Goal: Navigation & Orientation: Find specific page/section

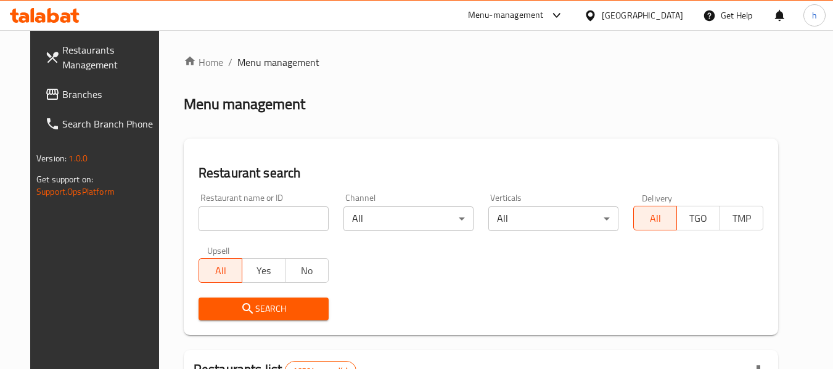
click at [597, 13] on icon at bounding box center [590, 15] width 13 height 13
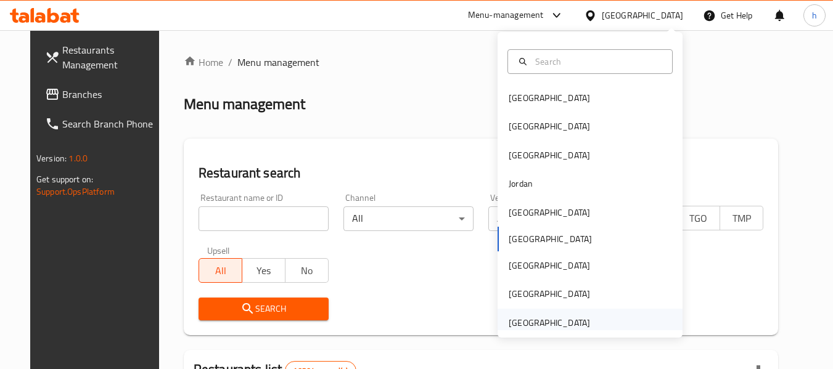
click at [562, 325] on div "[GEOGRAPHIC_DATA]" at bounding box center [548, 323] width 81 height 14
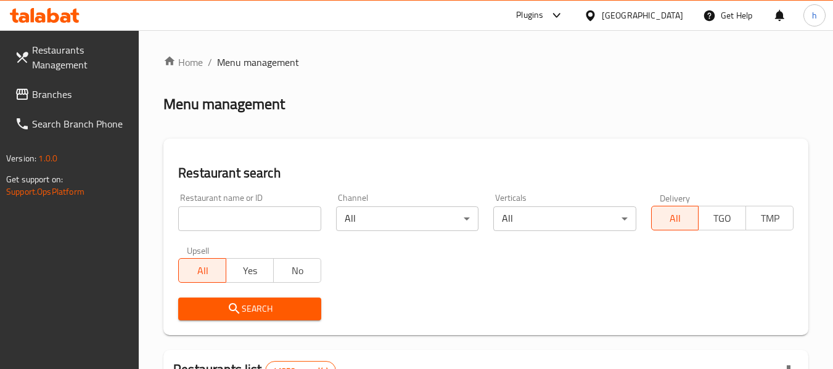
click at [74, 88] on span "Branches" at bounding box center [80, 94] width 97 height 15
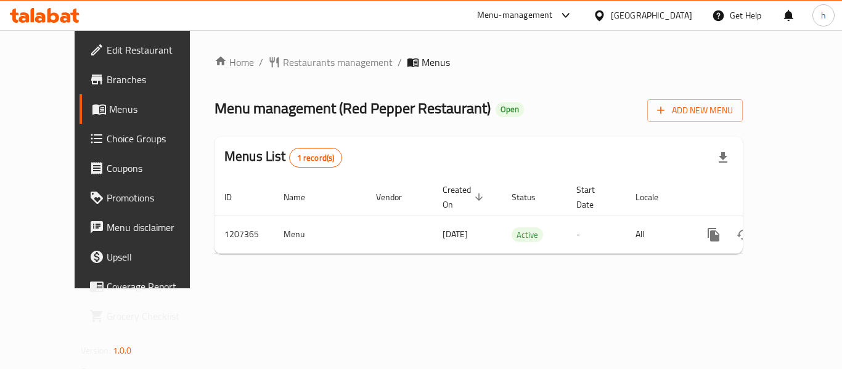
click at [656, 19] on div "[GEOGRAPHIC_DATA]" at bounding box center [651, 16] width 81 height 14
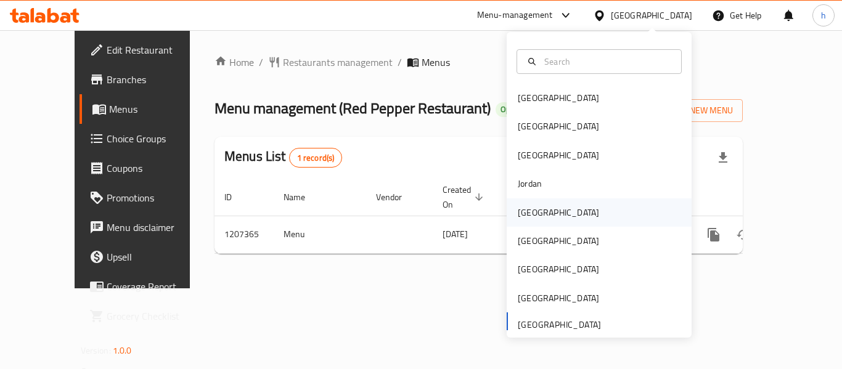
click at [528, 216] on div "[GEOGRAPHIC_DATA]" at bounding box center [558, 213] width 81 height 14
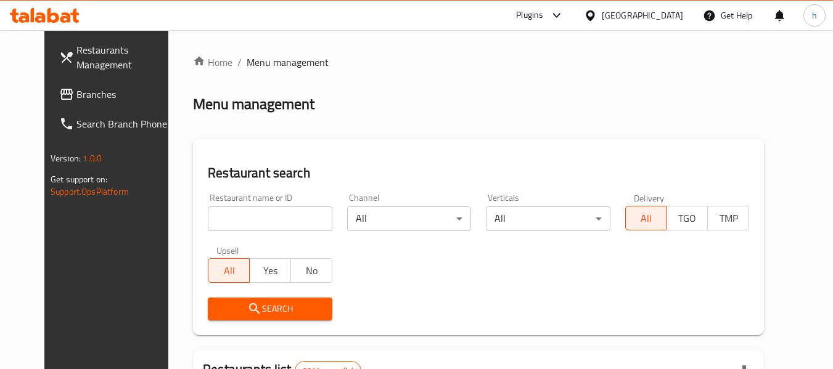
click at [63, 105] on link "Branches" at bounding box center [116, 95] width 134 height 30
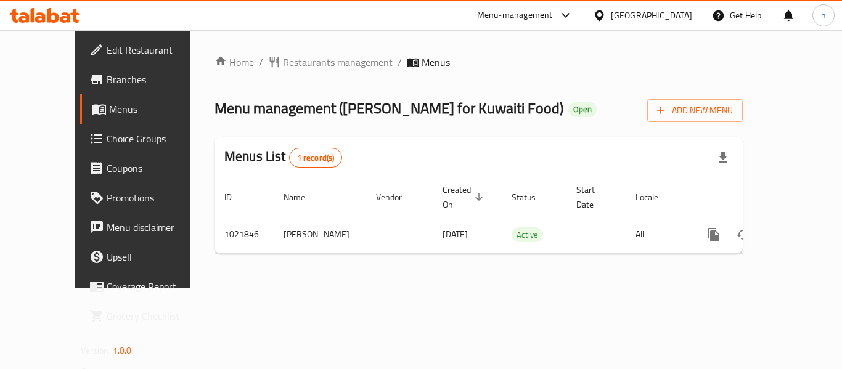
click at [685, 9] on div "[GEOGRAPHIC_DATA]" at bounding box center [651, 16] width 81 height 14
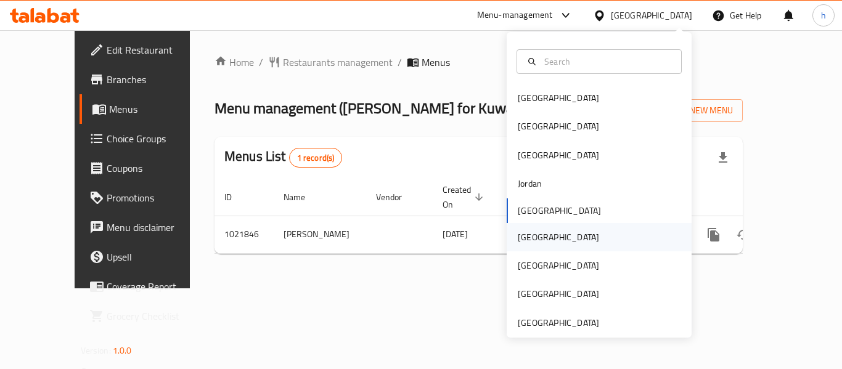
click at [518, 242] on div "[GEOGRAPHIC_DATA]" at bounding box center [558, 238] width 81 height 14
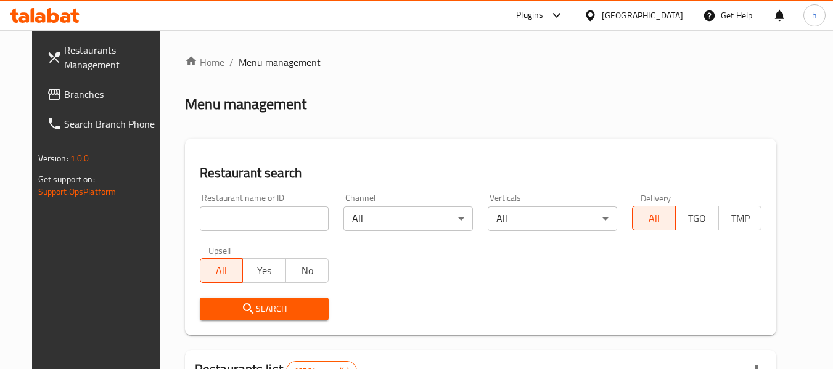
click at [73, 96] on span "Branches" at bounding box center [112, 94] width 97 height 15
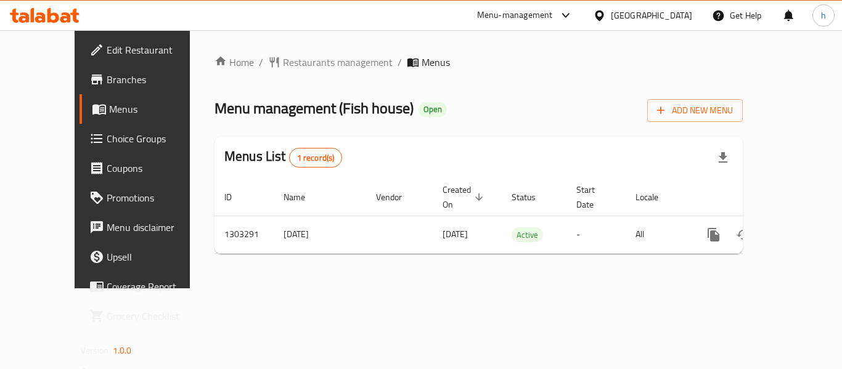
click at [680, 17] on div "Oman" at bounding box center [651, 16] width 81 height 14
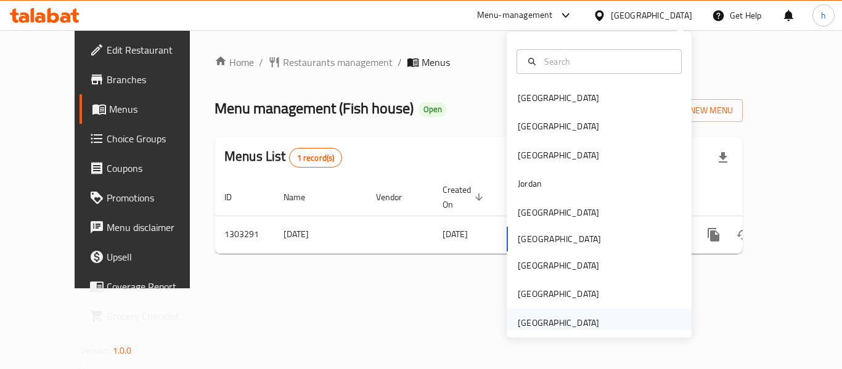
click at [606, 324] on div "[GEOGRAPHIC_DATA]" at bounding box center [599, 323] width 185 height 28
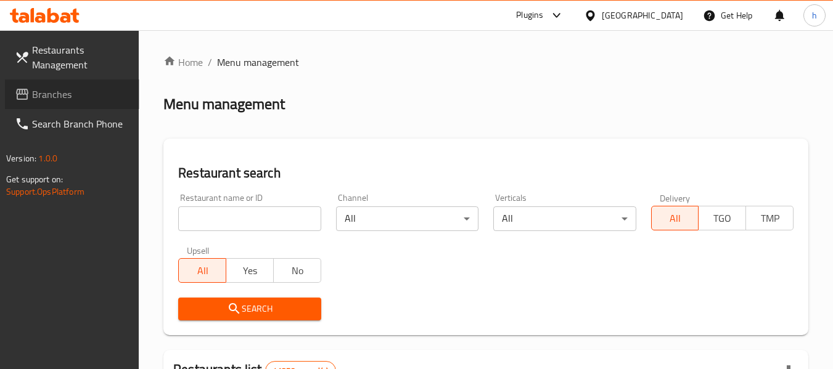
click at [78, 97] on span "Branches" at bounding box center [80, 94] width 97 height 15
click at [77, 87] on span "Branches" at bounding box center [74, 94] width 109 height 15
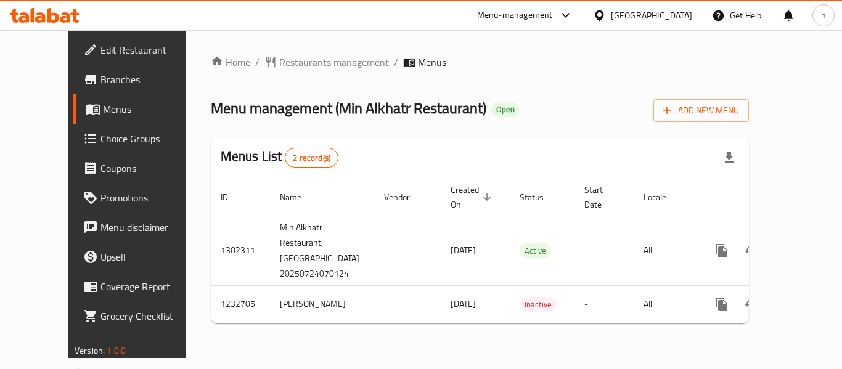
click at [633, 18] on div "[GEOGRAPHIC_DATA]" at bounding box center [651, 16] width 81 height 14
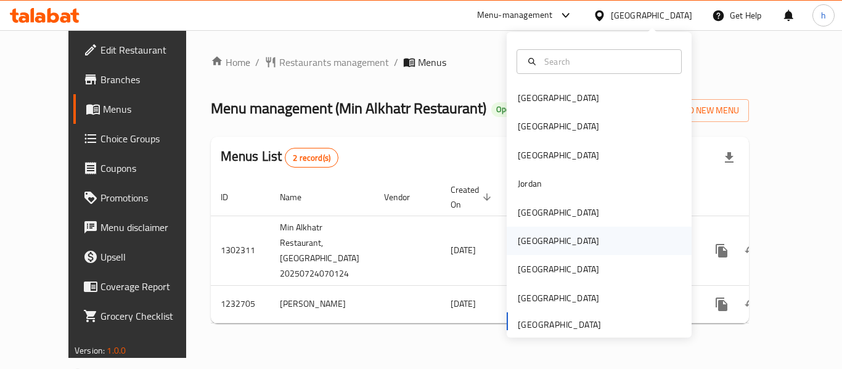
click at [537, 245] on div "[GEOGRAPHIC_DATA]" at bounding box center [558, 241] width 101 height 28
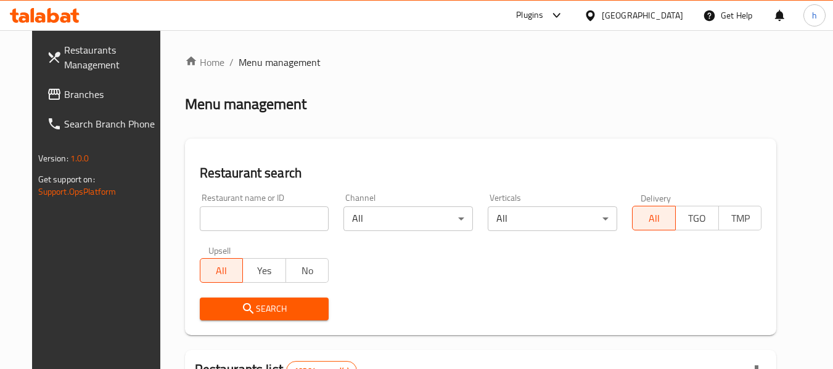
click at [75, 100] on span "Branches" at bounding box center [112, 94] width 97 height 15
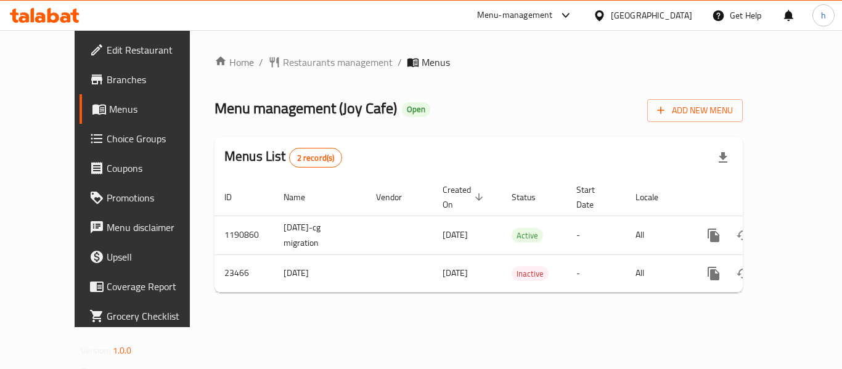
click at [666, 10] on div "[GEOGRAPHIC_DATA]" at bounding box center [651, 16] width 81 height 14
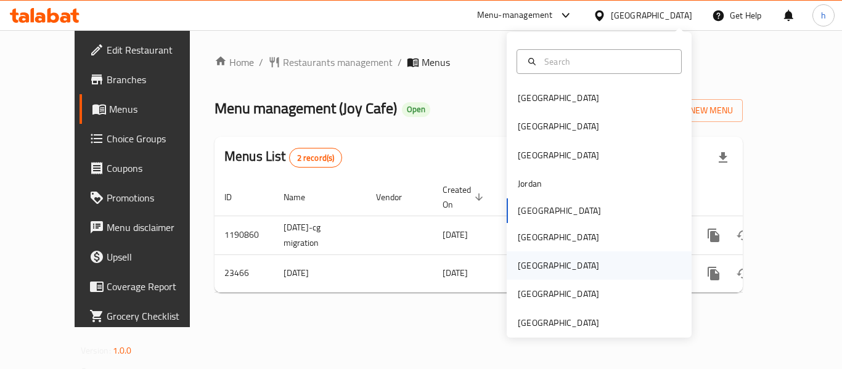
click at [545, 271] on div "Qatar" at bounding box center [599, 265] width 185 height 28
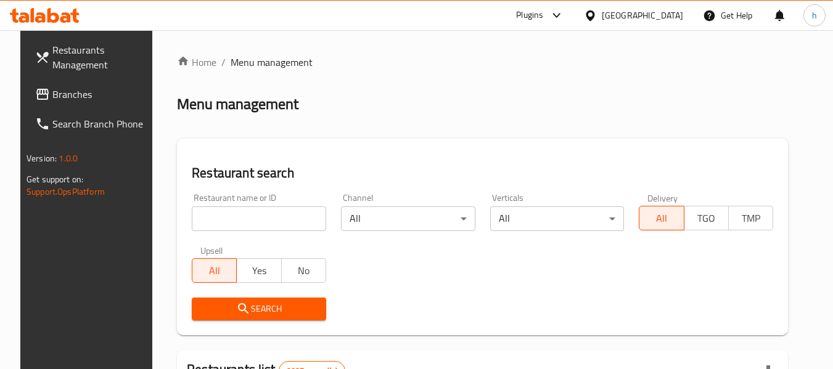
click at [573, 6] on div "Plugins" at bounding box center [539, 16] width 67 height 30
click at [543, 18] on div "Plugins" at bounding box center [529, 15] width 27 height 15
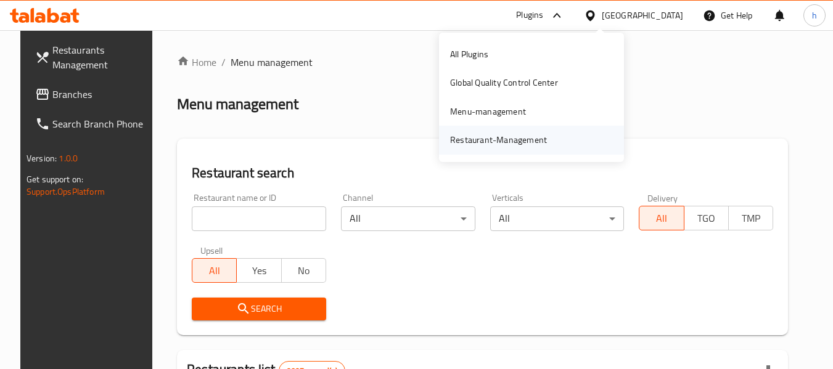
click at [538, 135] on div "Restaurant-Management" at bounding box center [498, 140] width 97 height 14
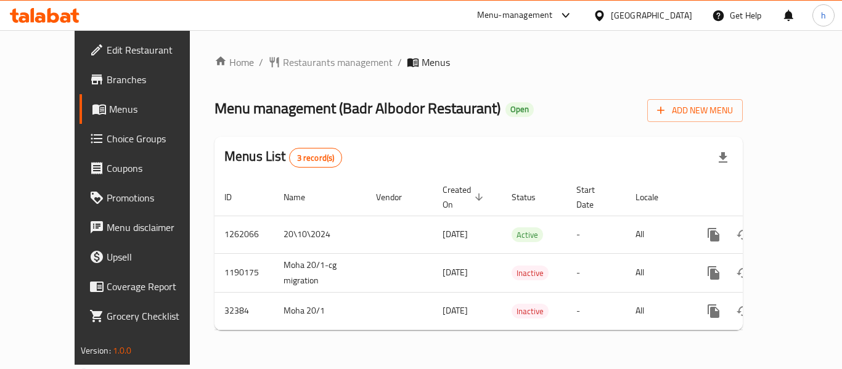
click at [683, 12] on div "[GEOGRAPHIC_DATA]" at bounding box center [651, 16] width 81 height 14
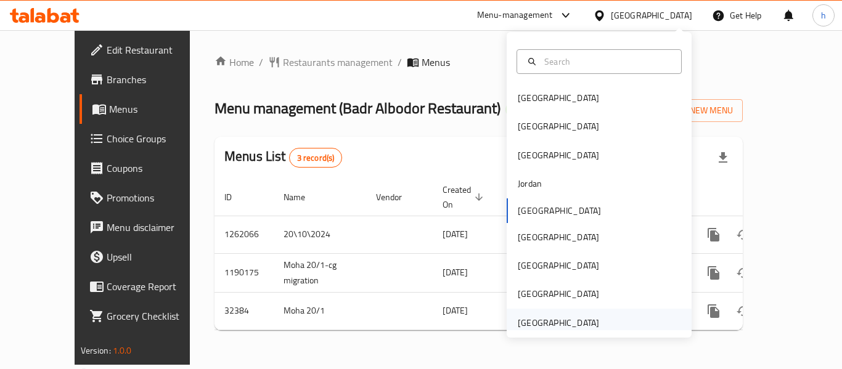
click at [590, 319] on div "[GEOGRAPHIC_DATA]" at bounding box center [558, 323] width 101 height 28
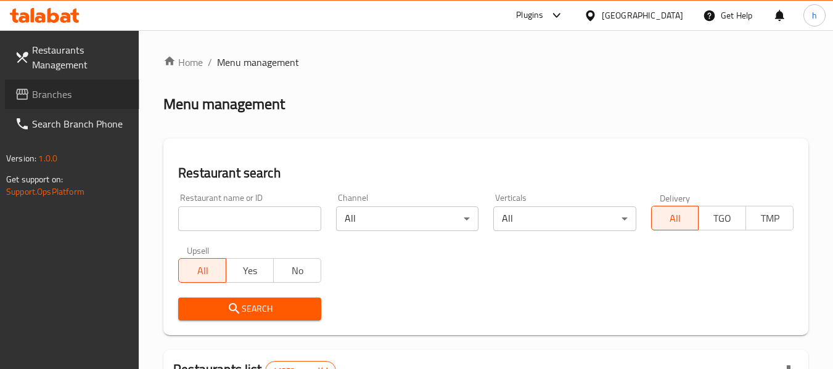
click at [72, 83] on link "Branches" at bounding box center [72, 95] width 134 height 30
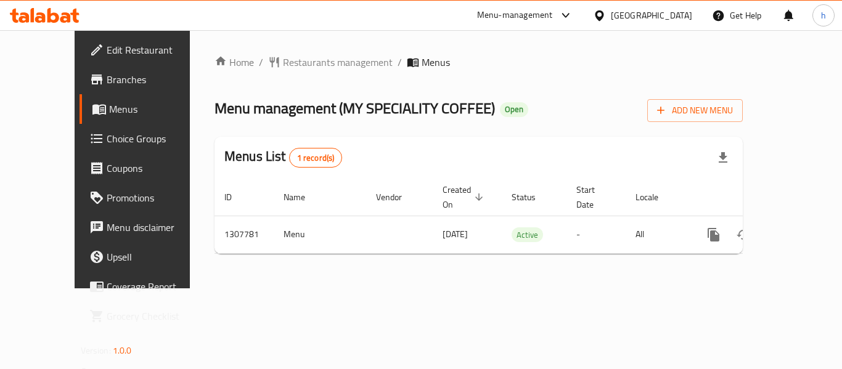
click at [639, 12] on div "[GEOGRAPHIC_DATA]" at bounding box center [651, 16] width 81 height 14
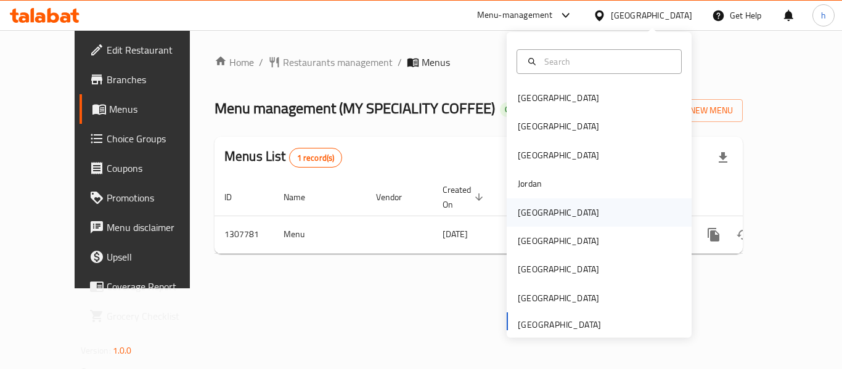
click at [549, 219] on div "[GEOGRAPHIC_DATA]" at bounding box center [599, 212] width 185 height 28
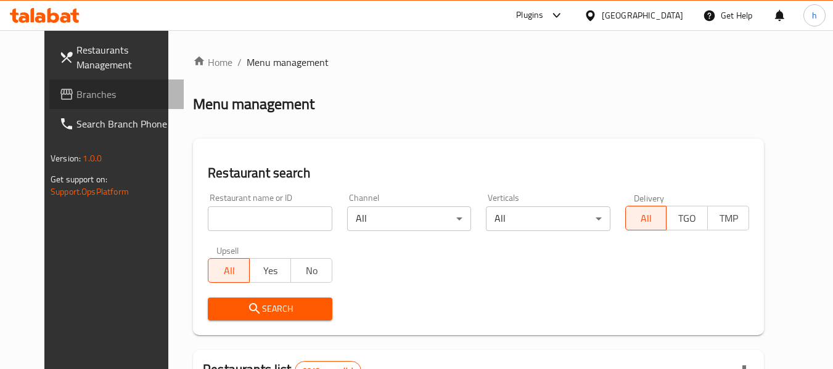
click at [73, 86] on link "Branches" at bounding box center [116, 95] width 134 height 30
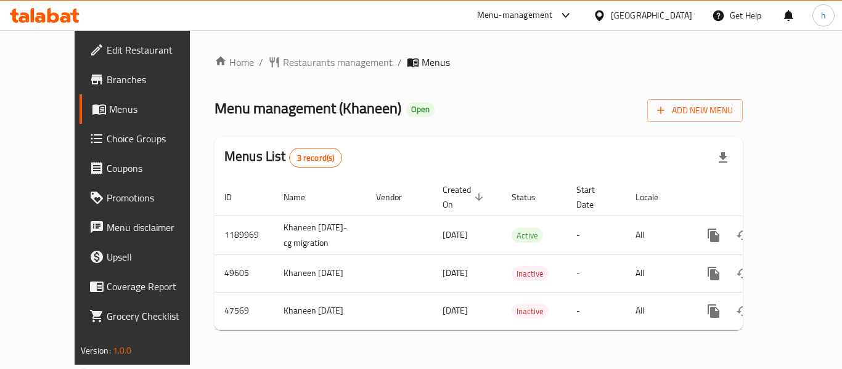
click at [687, 20] on div "Kuwait" at bounding box center [651, 16] width 81 height 14
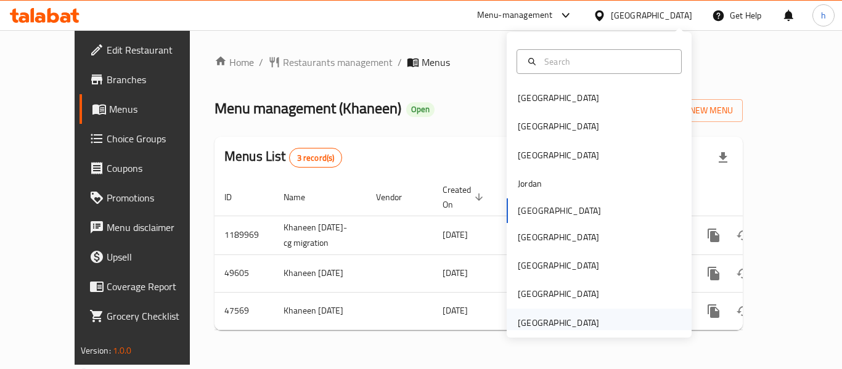
click at [574, 316] on div "[GEOGRAPHIC_DATA]" at bounding box center [558, 323] width 81 height 14
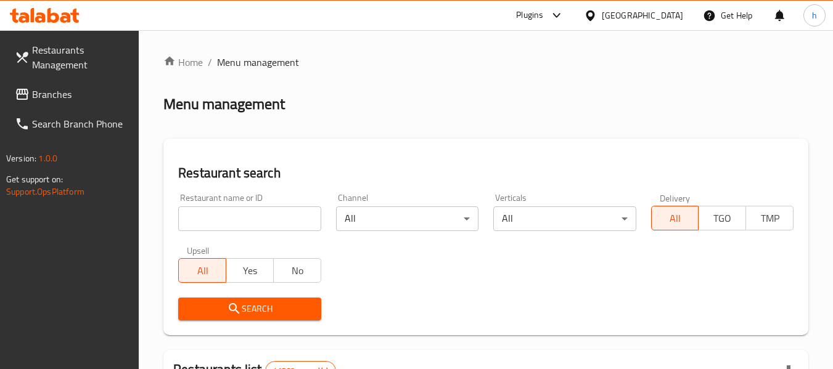
click at [45, 98] on span "Branches" at bounding box center [80, 94] width 97 height 15
click at [90, 87] on span "Branches" at bounding box center [74, 94] width 109 height 15
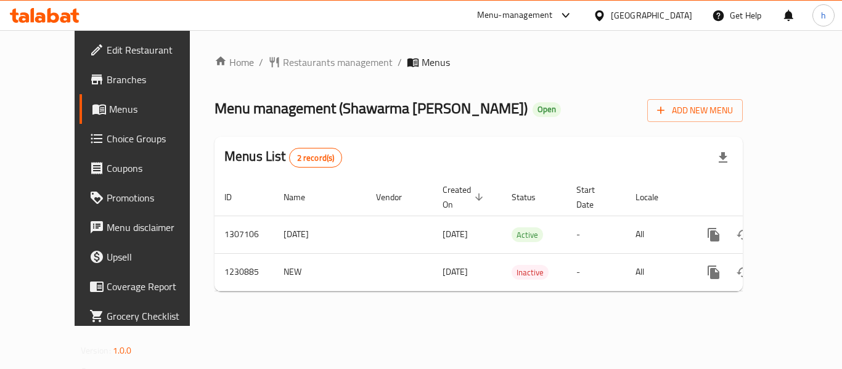
click at [524, 15] on div "Menu-management" at bounding box center [515, 15] width 76 height 15
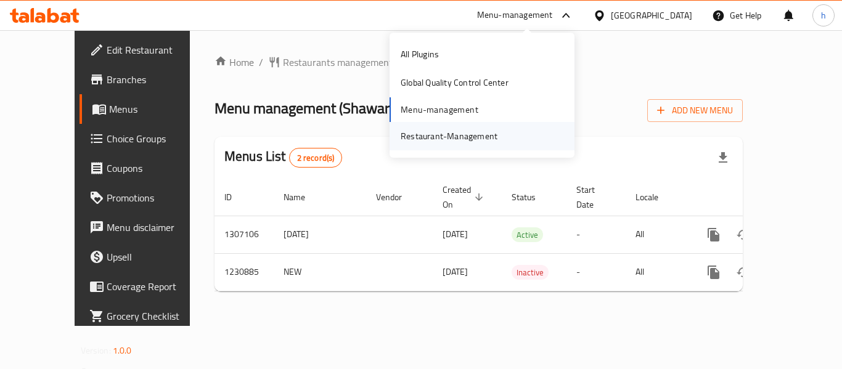
click at [489, 134] on div "Restaurant-Management" at bounding box center [449, 136] width 97 height 14
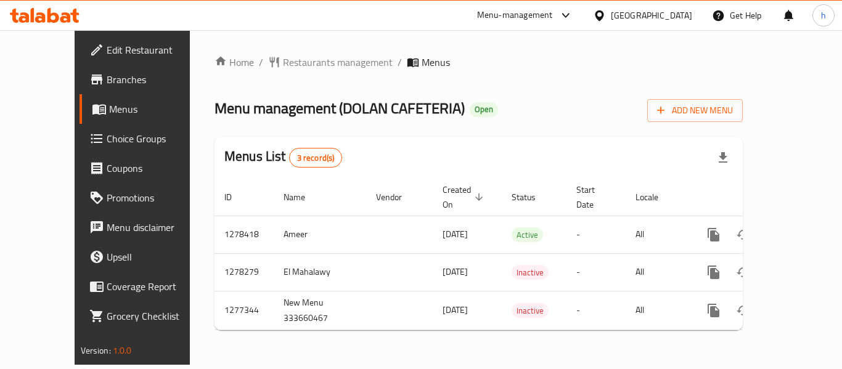
click at [557, 10] on div at bounding box center [563, 15] width 20 height 15
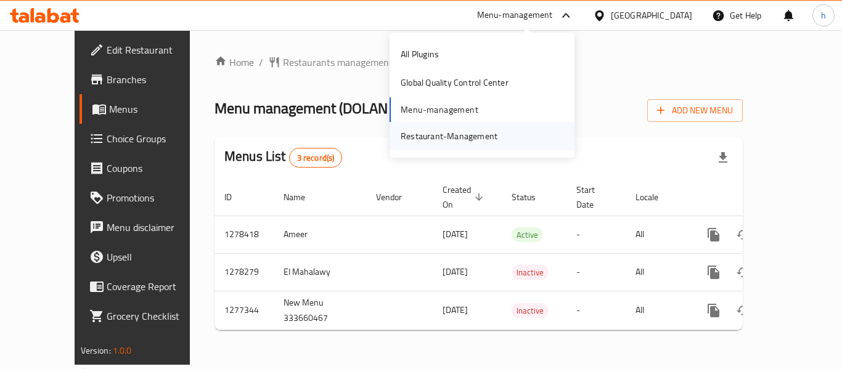
click at [511, 133] on div "Restaurant-Management" at bounding box center [482, 136] width 185 height 28
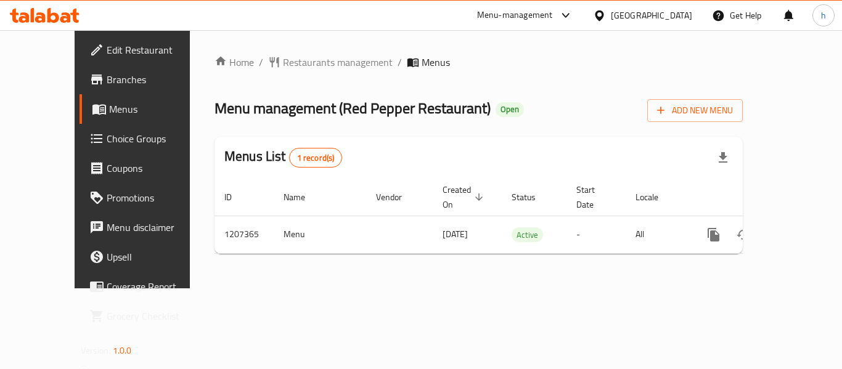
click at [658, 17] on div "[GEOGRAPHIC_DATA]" at bounding box center [651, 16] width 81 height 14
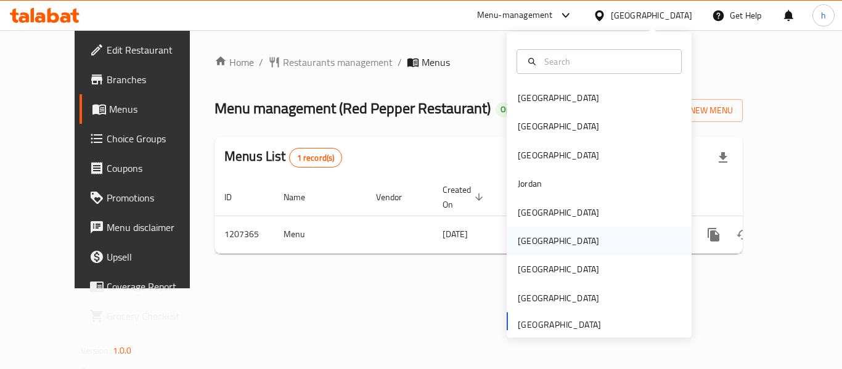
click at [526, 248] on div "Oman" at bounding box center [558, 241] width 81 height 14
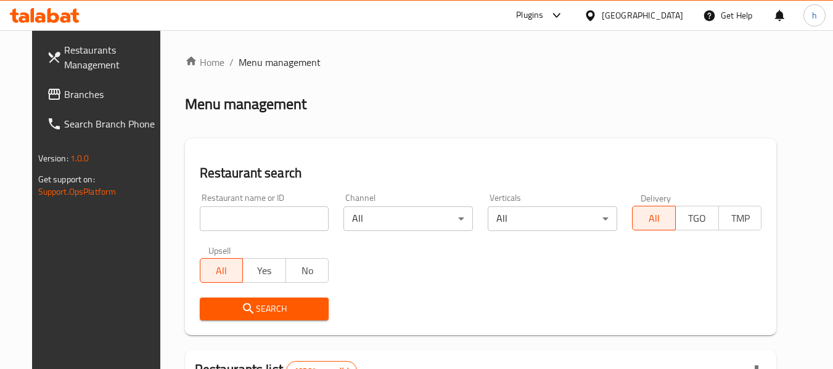
click at [67, 90] on span "Branches" at bounding box center [112, 94] width 97 height 15
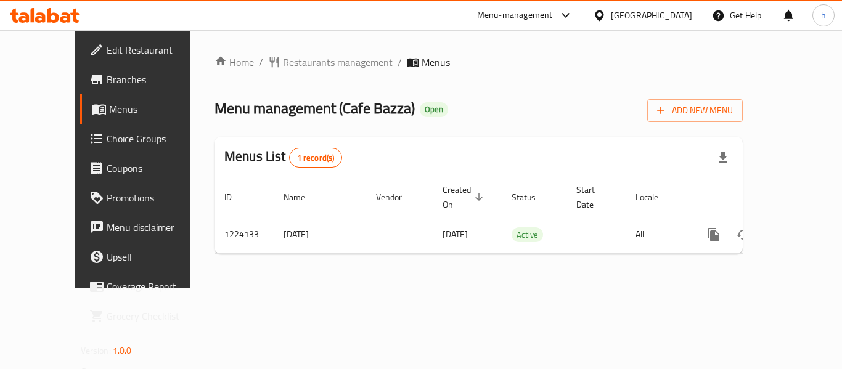
click at [603, 10] on icon at bounding box center [599, 15] width 9 height 10
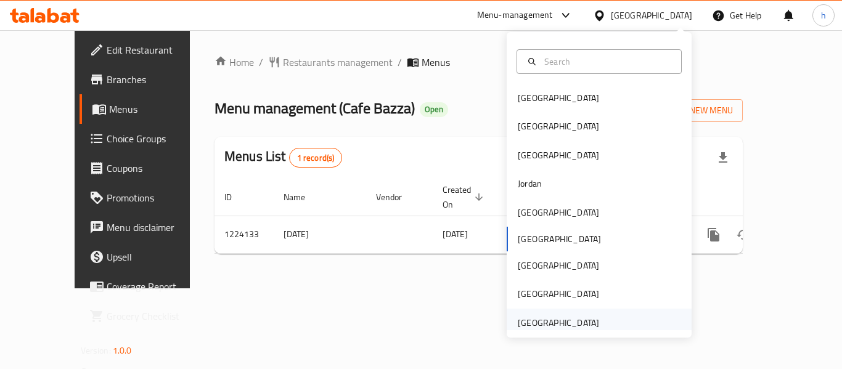
click at [558, 320] on div "[GEOGRAPHIC_DATA]" at bounding box center [558, 323] width 81 height 14
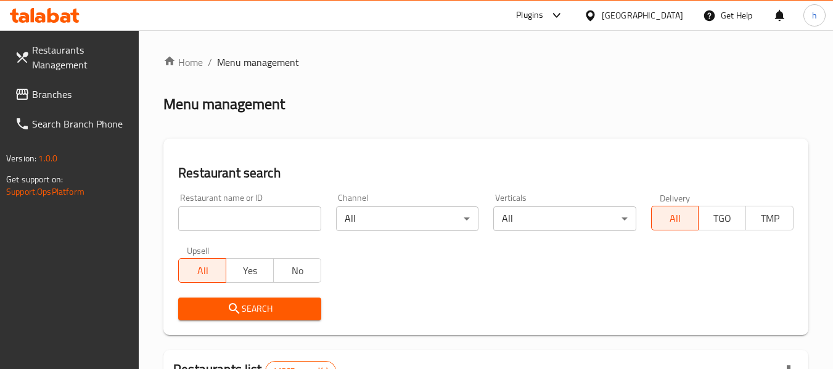
click at [76, 83] on link "Branches" at bounding box center [72, 95] width 134 height 30
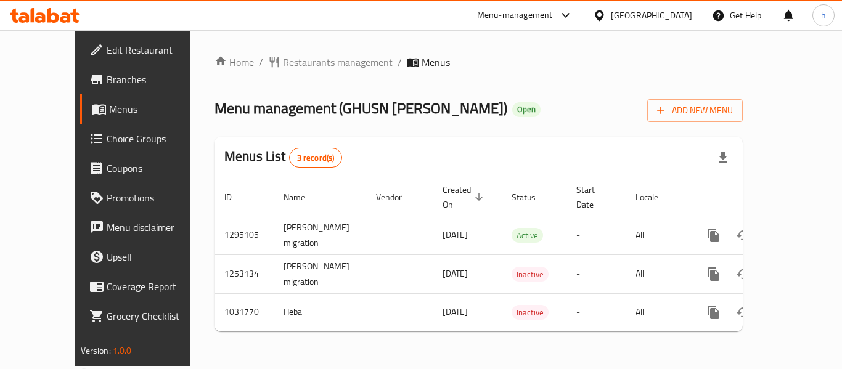
click at [543, 11] on div "Menu-management" at bounding box center [515, 15] width 76 height 15
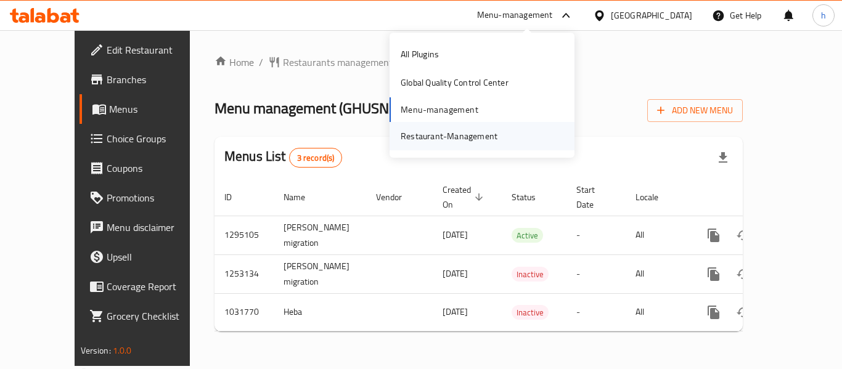
click at [478, 142] on div "Restaurant-Management" at bounding box center [449, 136] width 97 height 14
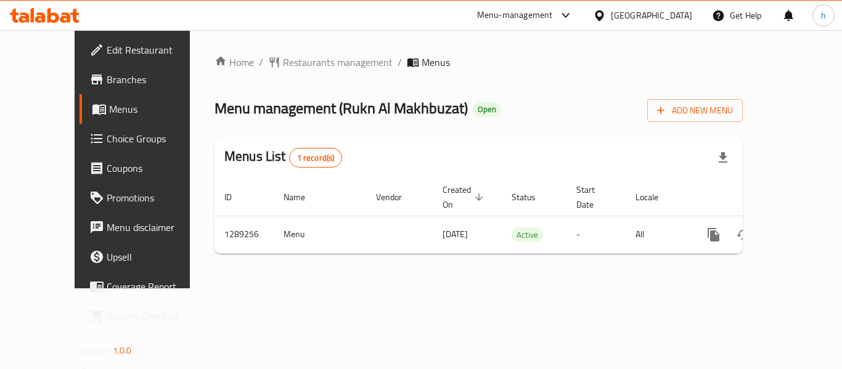
click at [523, 14] on div "Menu-management" at bounding box center [515, 15] width 76 height 15
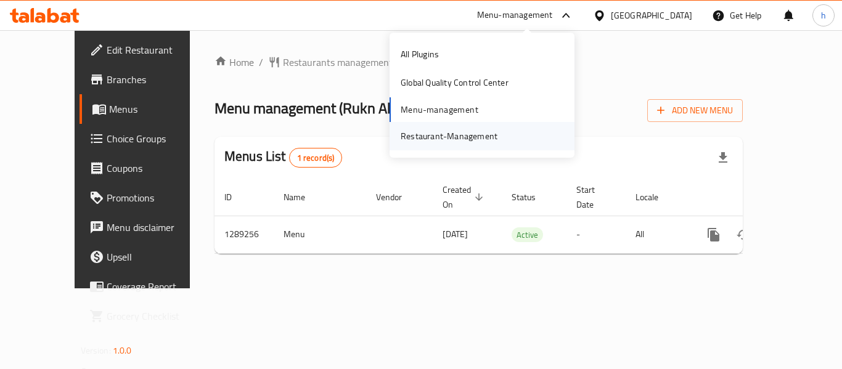
click at [480, 141] on div "Restaurant-Management" at bounding box center [449, 136] width 97 height 14
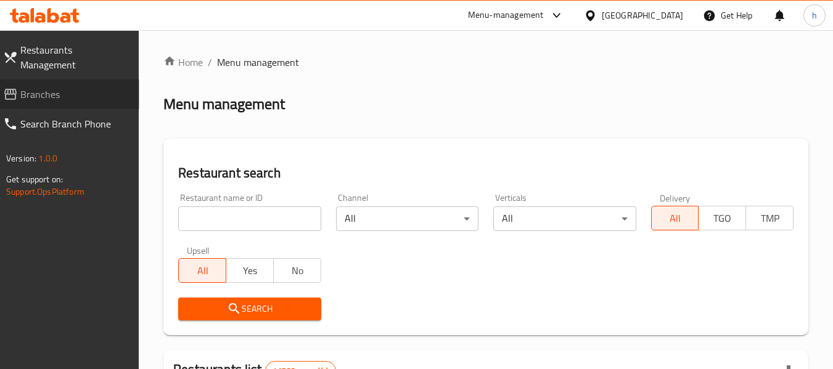
click at [76, 87] on span "Branches" at bounding box center [74, 94] width 109 height 15
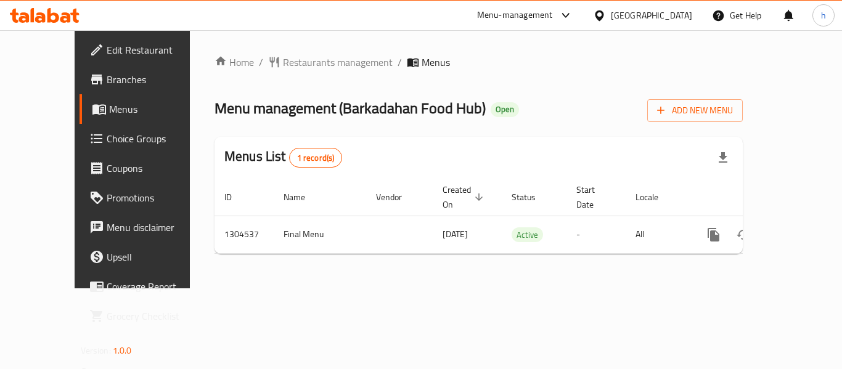
click at [655, 17] on div "[GEOGRAPHIC_DATA]" at bounding box center [651, 16] width 81 height 14
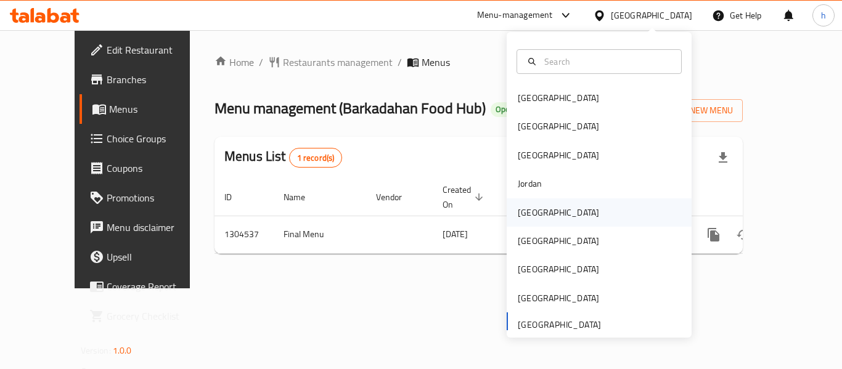
click at [538, 208] on div "[GEOGRAPHIC_DATA]" at bounding box center [558, 212] width 101 height 28
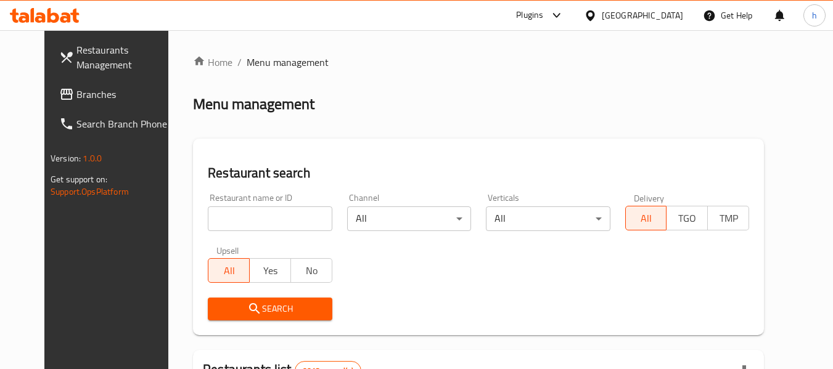
click at [80, 86] on link "Branches" at bounding box center [116, 95] width 134 height 30
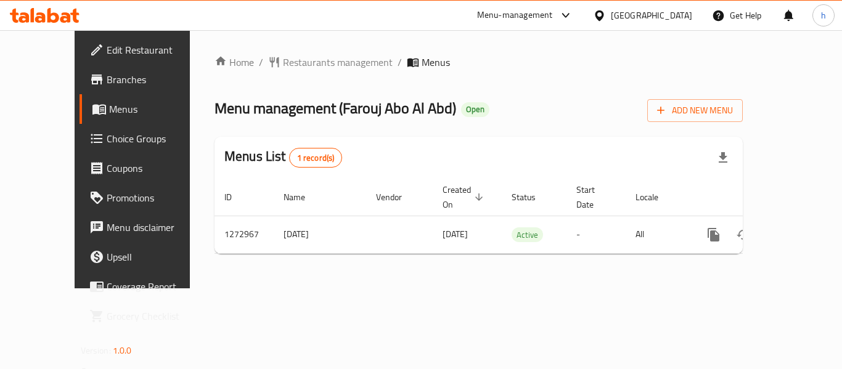
click at [603, 16] on icon at bounding box center [599, 15] width 9 height 10
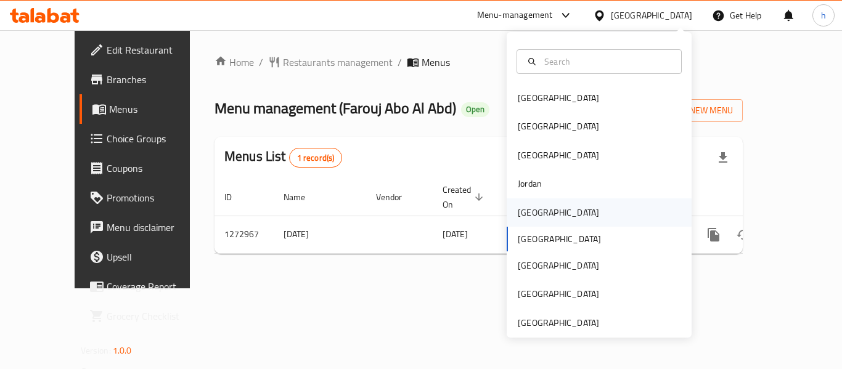
click at [545, 213] on div "[GEOGRAPHIC_DATA]" at bounding box center [599, 212] width 185 height 28
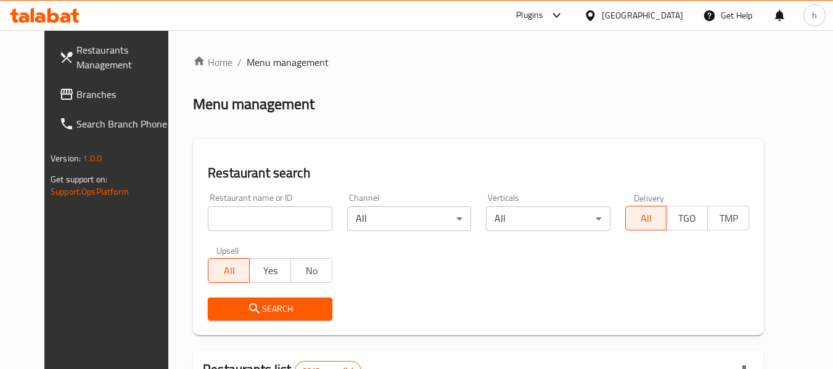
click at [49, 80] on link "Branches" at bounding box center [116, 95] width 134 height 30
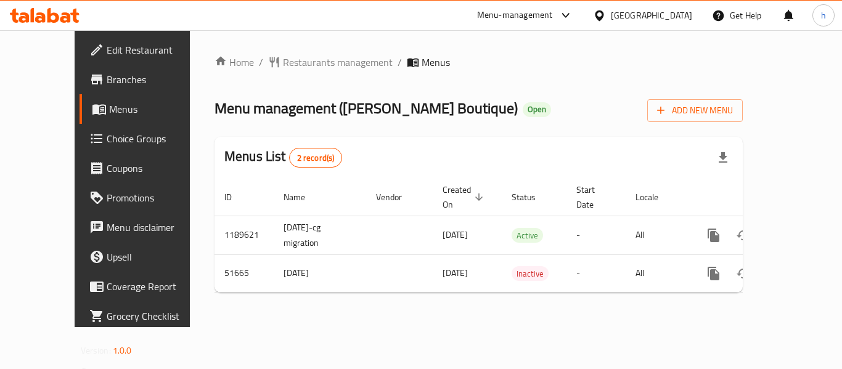
click at [553, 15] on div "Menu-management" at bounding box center [515, 15] width 76 height 15
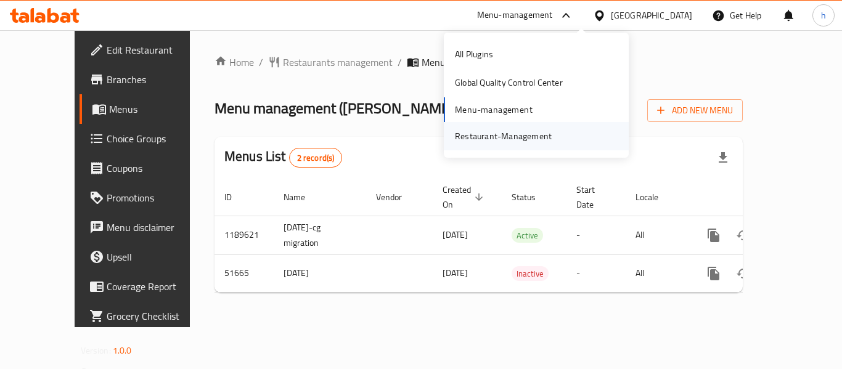
click at [542, 136] on div "Restaurant-Management" at bounding box center [503, 136] width 97 height 14
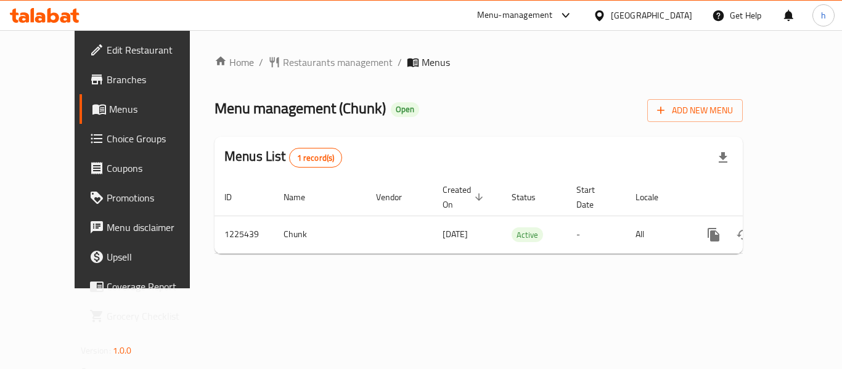
click at [553, 10] on div "Menu-management" at bounding box center [515, 15] width 76 height 15
click at [527, 132] on div "Restaurant-Management" at bounding box center [503, 136] width 97 height 14
click at [606, 14] on icon at bounding box center [599, 15] width 13 height 13
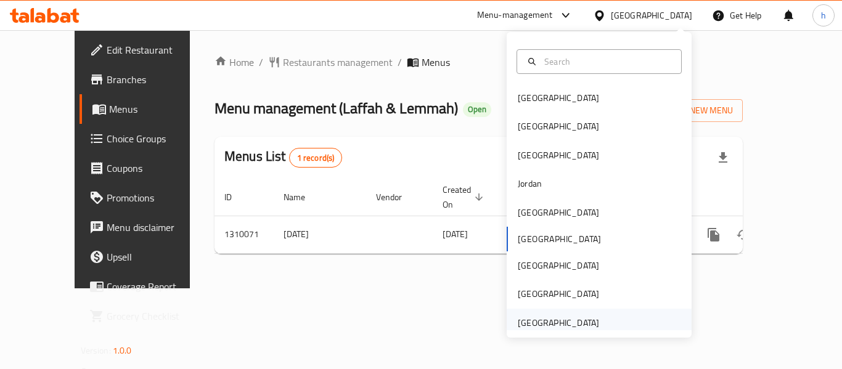
click at [566, 320] on div "[GEOGRAPHIC_DATA]" at bounding box center [558, 323] width 81 height 14
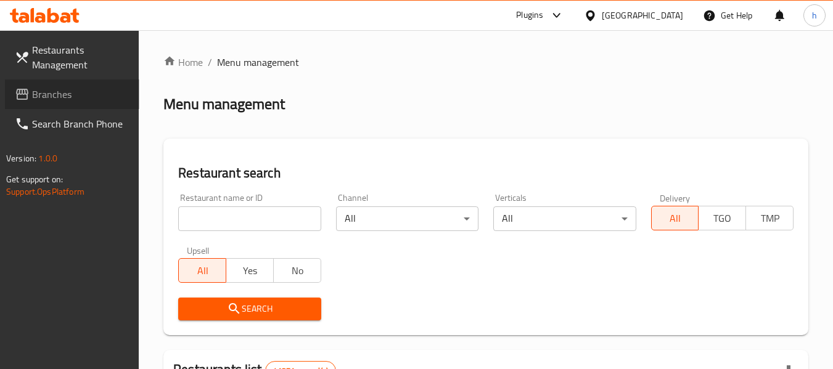
click at [86, 97] on span "Branches" at bounding box center [80, 94] width 97 height 15
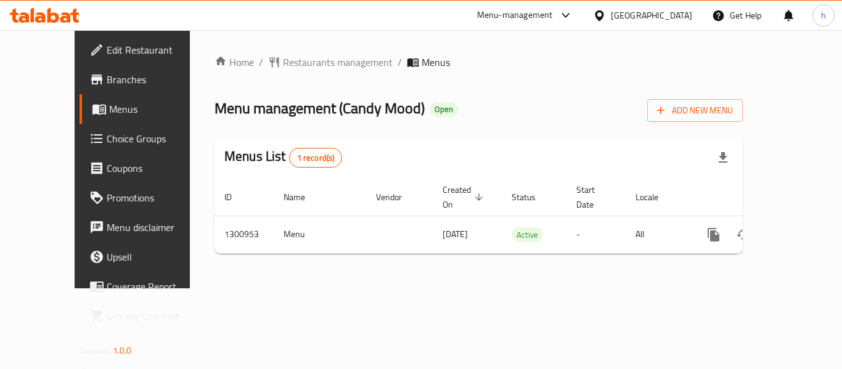
click at [622, 14] on div "[GEOGRAPHIC_DATA]" at bounding box center [651, 16] width 81 height 14
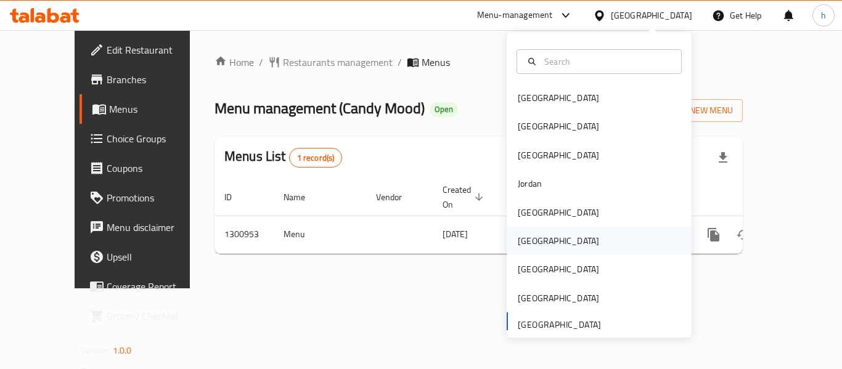
click at [546, 250] on div "[GEOGRAPHIC_DATA]" at bounding box center [599, 241] width 185 height 28
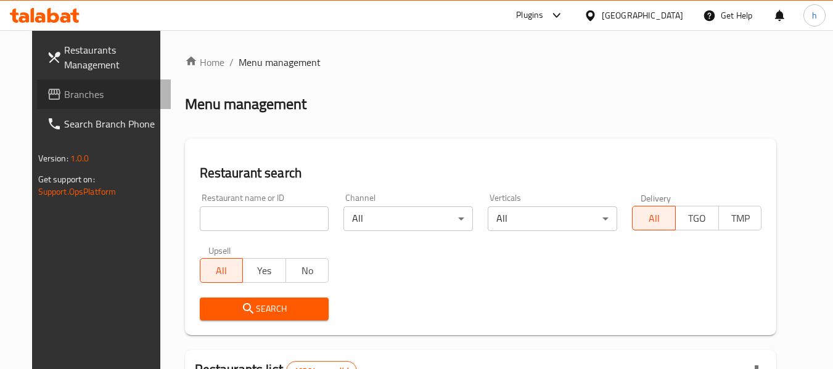
click at [99, 96] on span "Branches" at bounding box center [112, 94] width 97 height 15
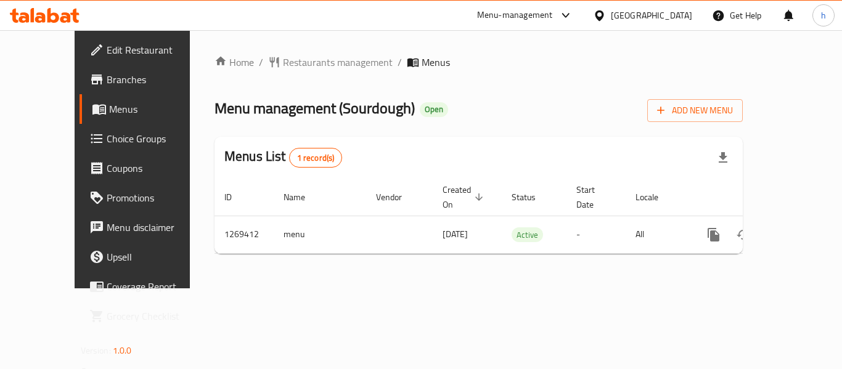
click at [547, 6] on div "Menu-management" at bounding box center [525, 16] width 116 height 30
click at [553, 15] on div "Menu-management" at bounding box center [515, 15] width 76 height 15
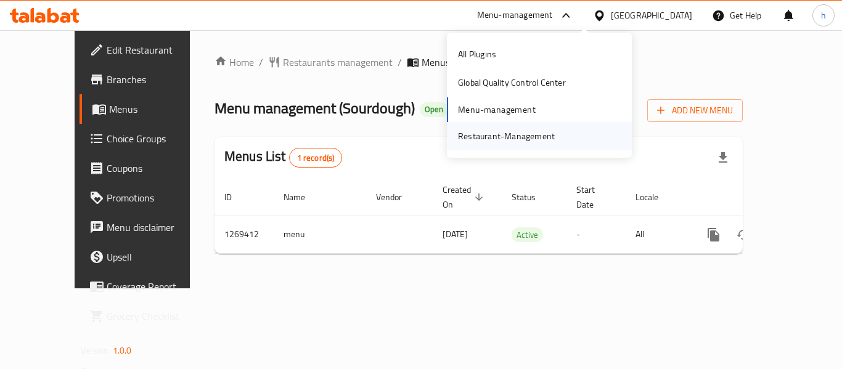
click at [518, 139] on div "Restaurant-Management" at bounding box center [506, 136] width 97 height 14
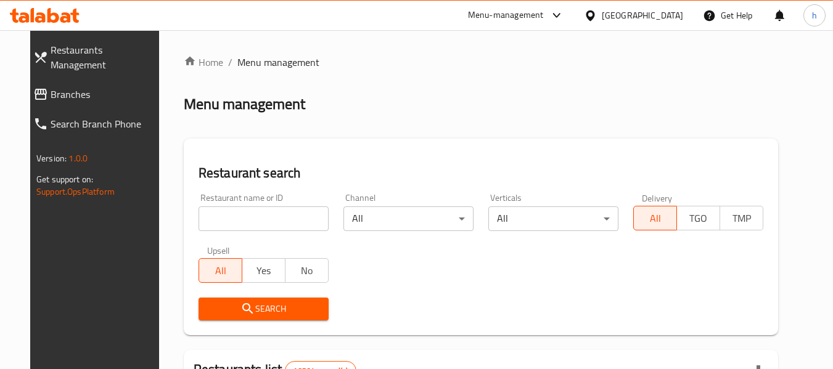
click at [597, 20] on icon at bounding box center [590, 15] width 13 height 13
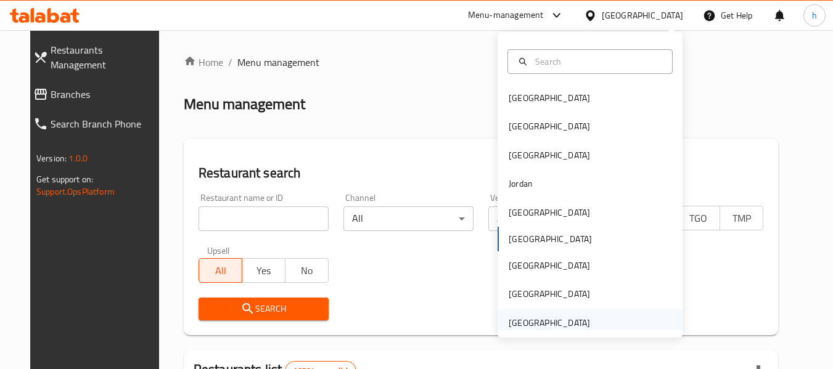
click at [565, 318] on div "[GEOGRAPHIC_DATA]" at bounding box center [548, 323] width 81 height 14
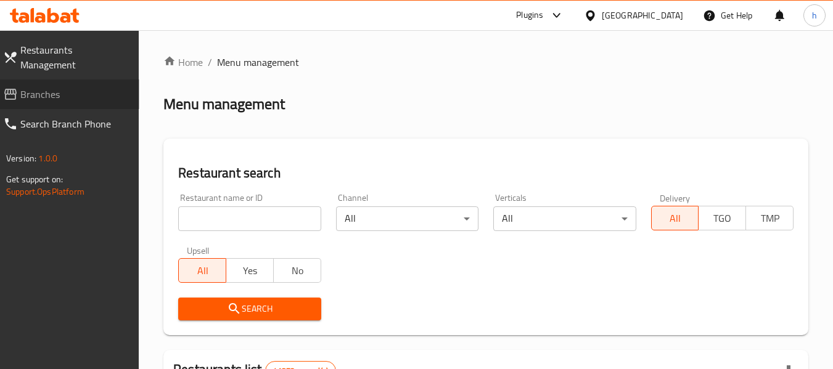
click at [73, 87] on span "Branches" at bounding box center [74, 94] width 109 height 15
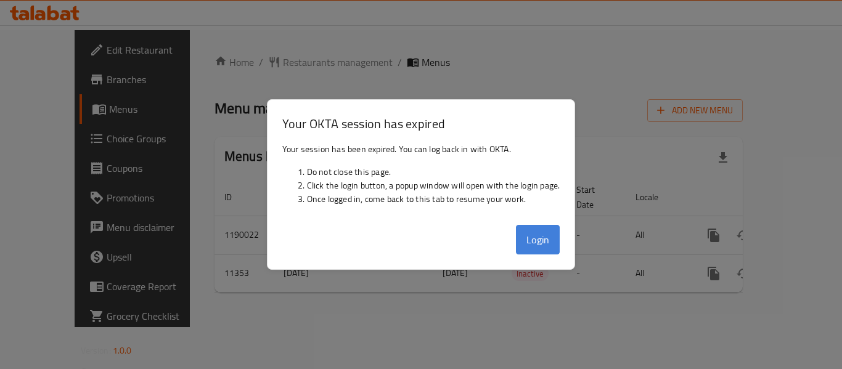
click at [534, 239] on button "Login" at bounding box center [538, 240] width 44 height 30
click at [523, 235] on button "Login" at bounding box center [538, 240] width 44 height 30
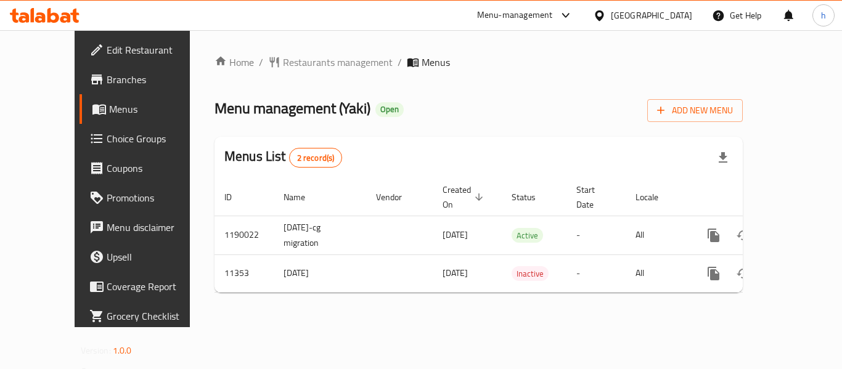
click at [606, 14] on icon at bounding box center [599, 15] width 13 height 13
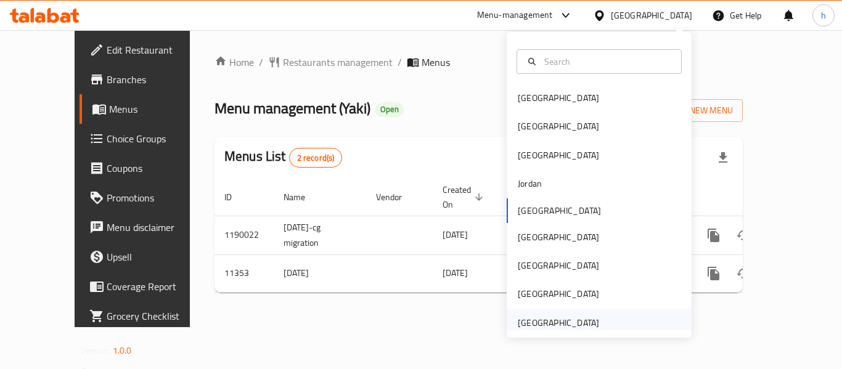
click at [545, 323] on div "[GEOGRAPHIC_DATA]" at bounding box center [558, 323] width 81 height 14
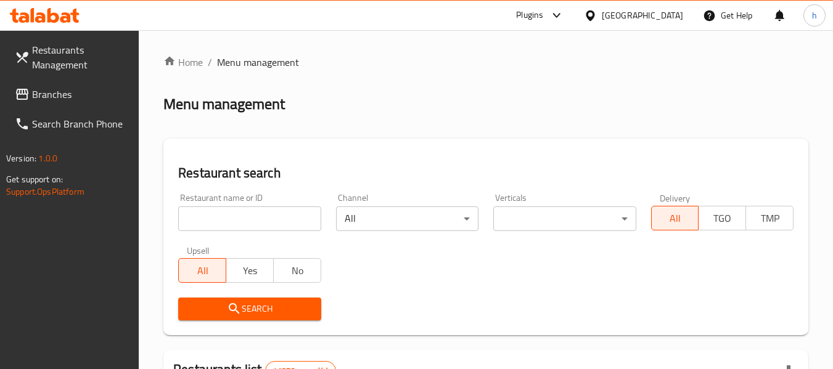
click at [54, 90] on span "Branches" at bounding box center [80, 94] width 97 height 15
